Goal: Transaction & Acquisition: Purchase product/service

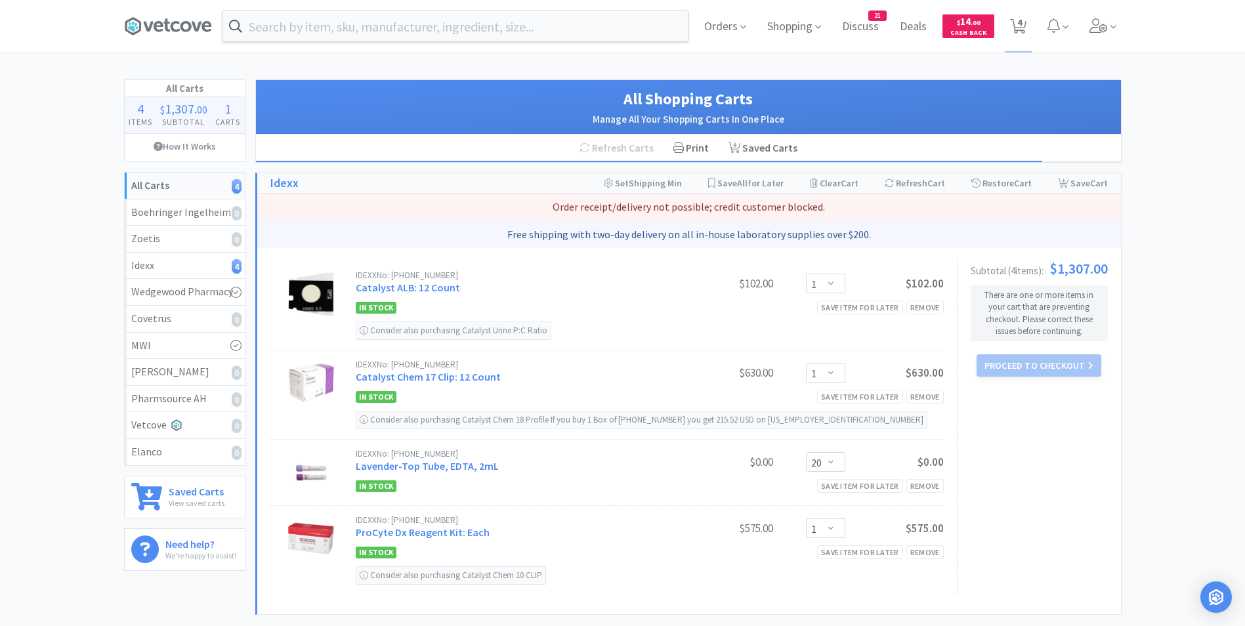
select select "1"
select select "20"
select select "1"
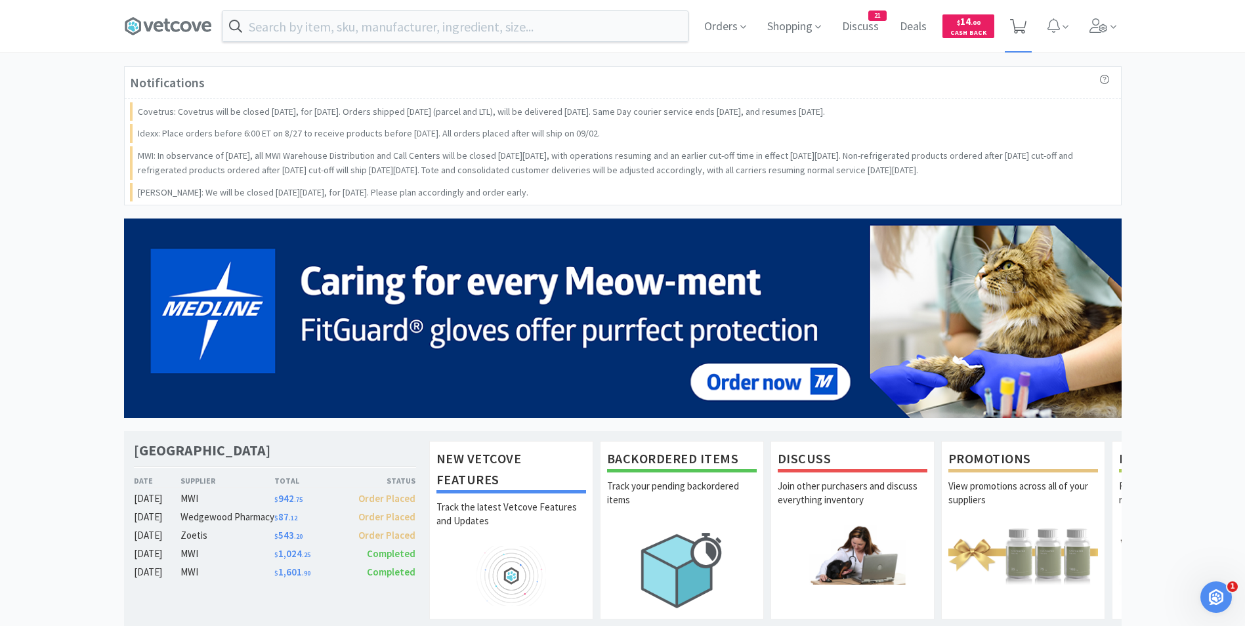
click at [1017, 28] on icon at bounding box center [1018, 26] width 16 height 14
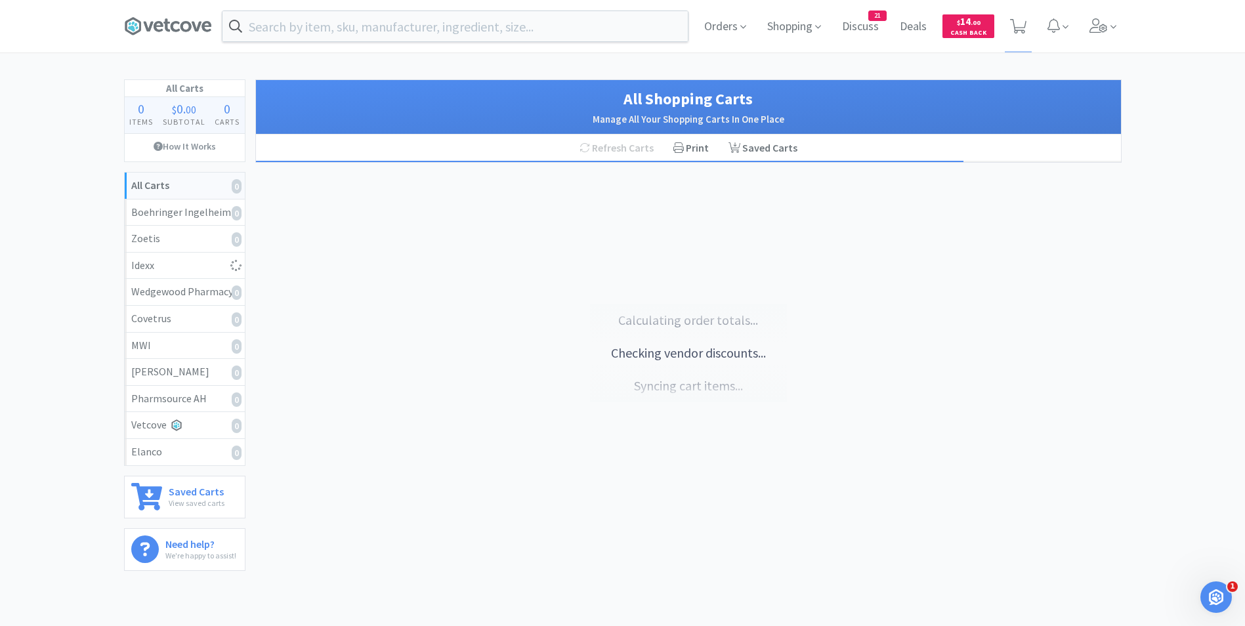
select select "1"
select select "20"
select select "1"
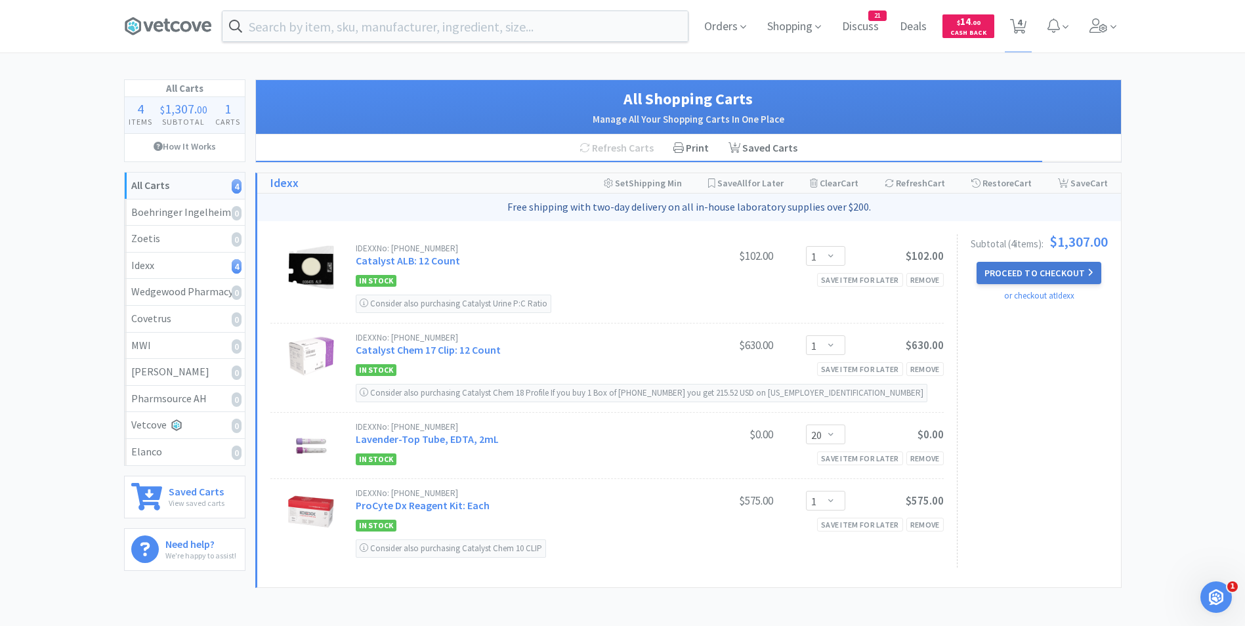
click at [1018, 271] on button "Proceed to Checkout" at bounding box center [1038, 273] width 125 height 22
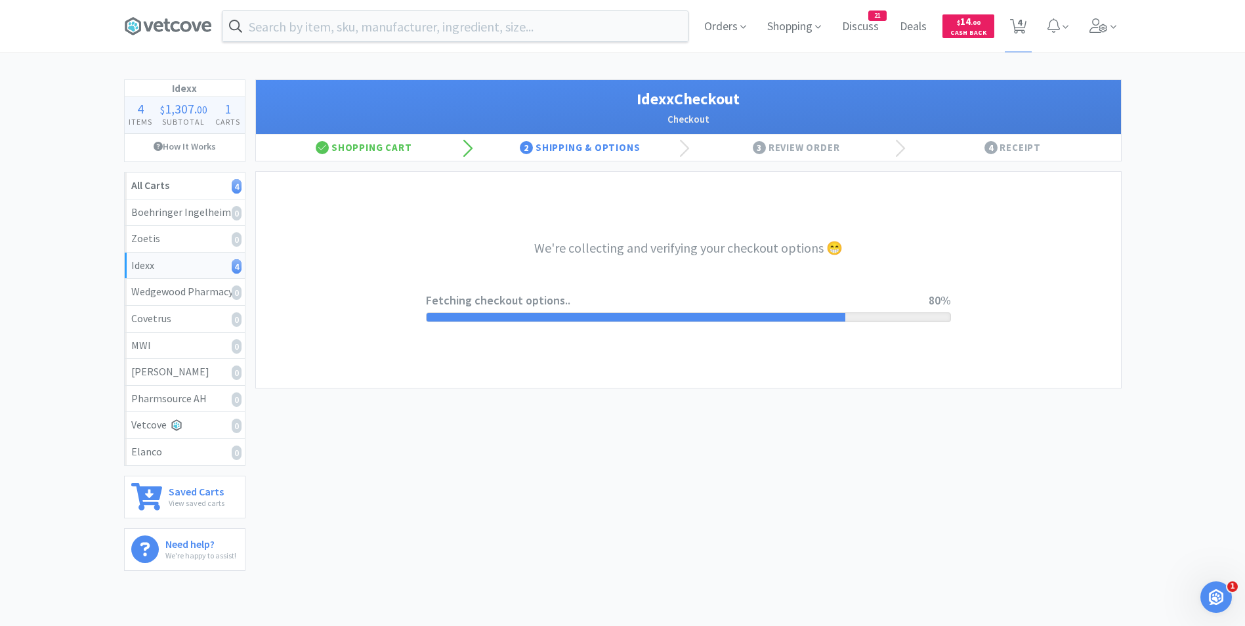
select select "904"
select select "003"
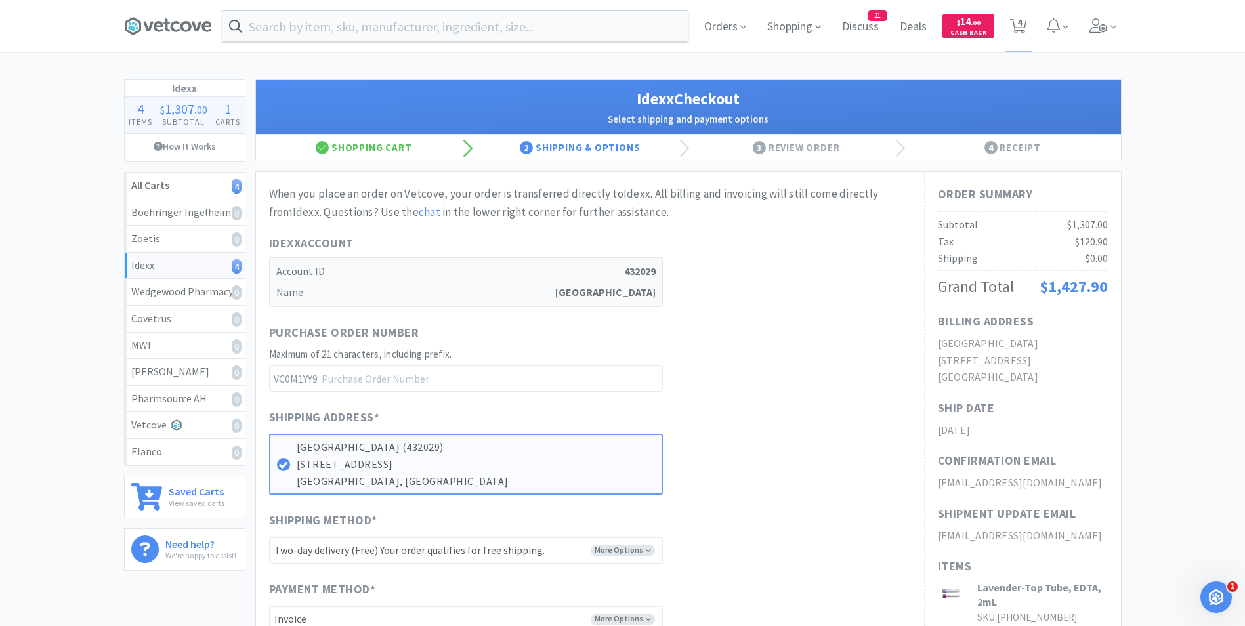
click at [973, 261] on div "Shipping" at bounding box center [958, 258] width 40 height 17
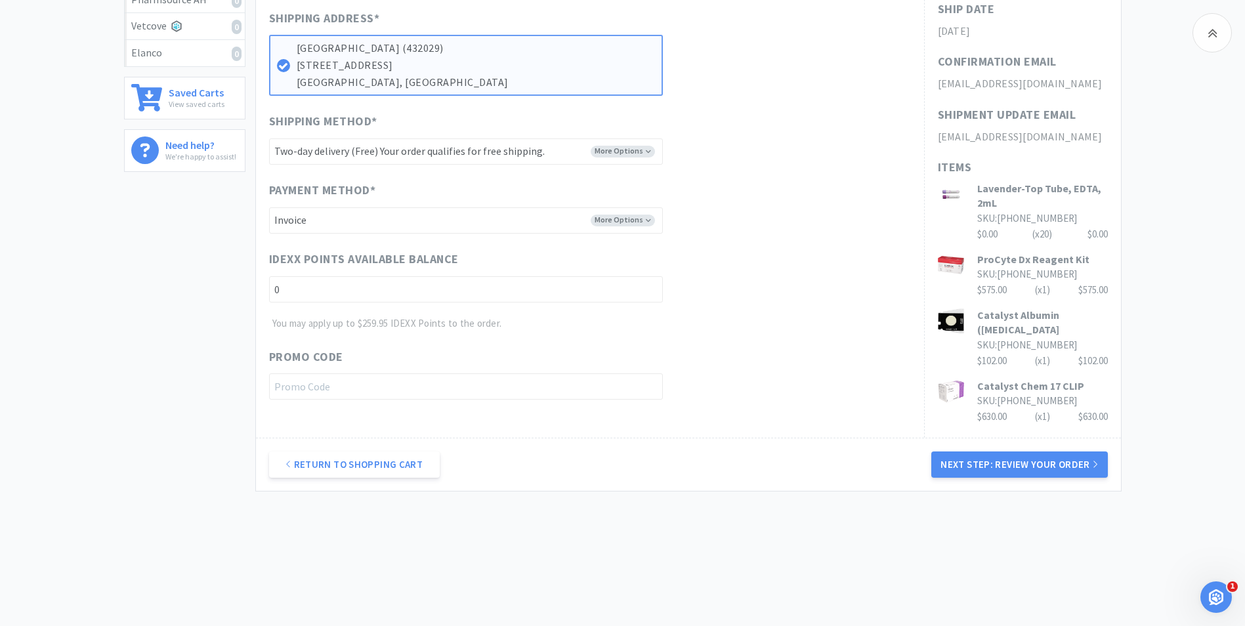
scroll to position [401, 0]
click at [1020, 464] on button "Next Step: Review Your Order" at bounding box center [1019, 464] width 176 height 26
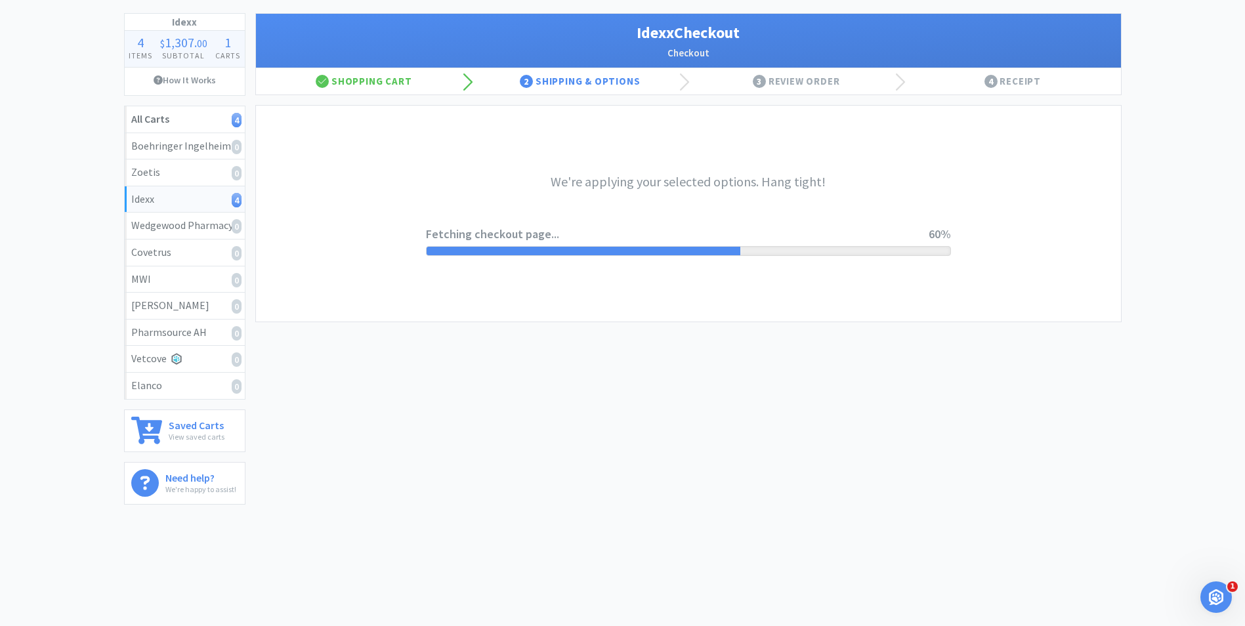
scroll to position [0, 0]
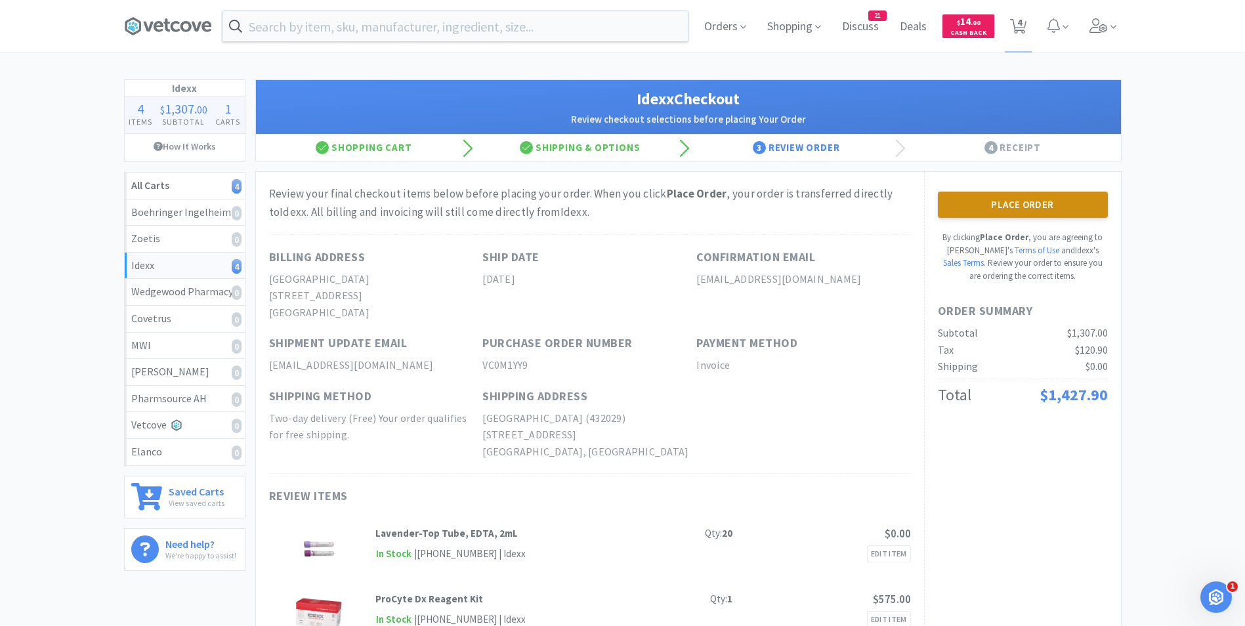
click at [991, 204] on button "Place Order" at bounding box center [1023, 205] width 170 height 26
